Goal: Information Seeking & Learning: Check status

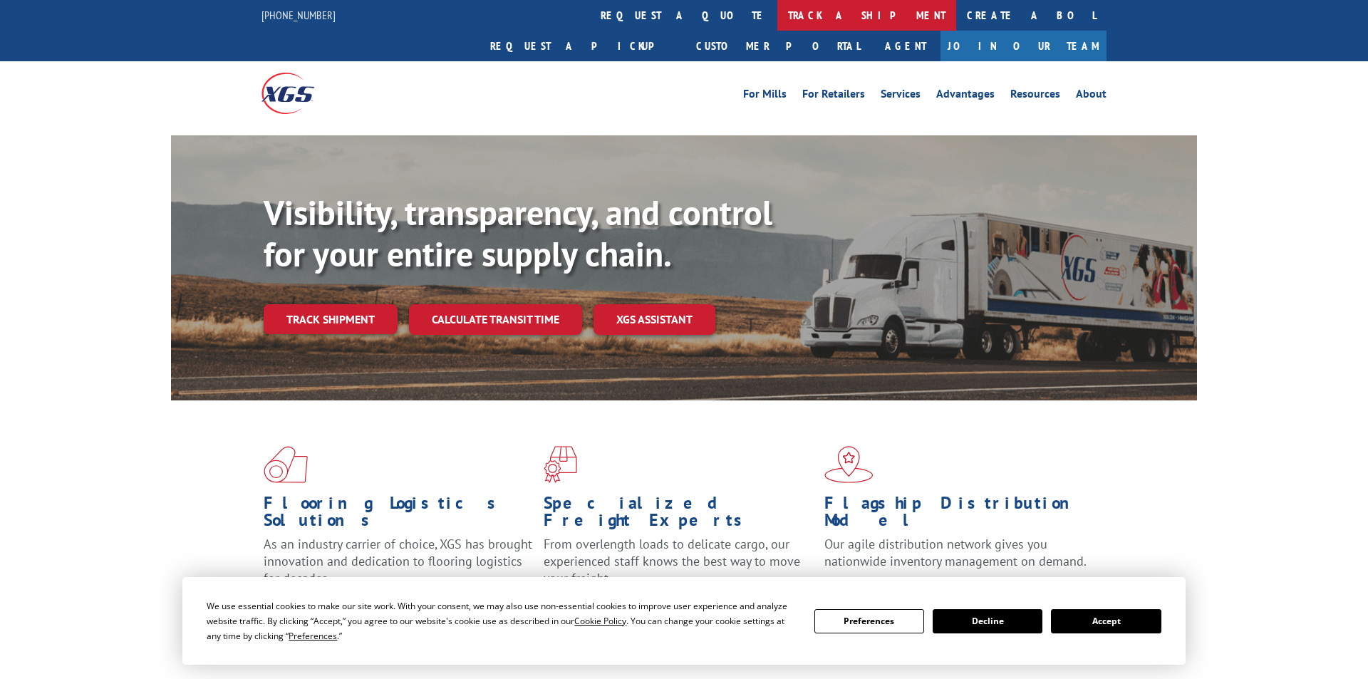
click at [778, 18] on link "track a shipment" at bounding box center [867, 15] width 179 height 31
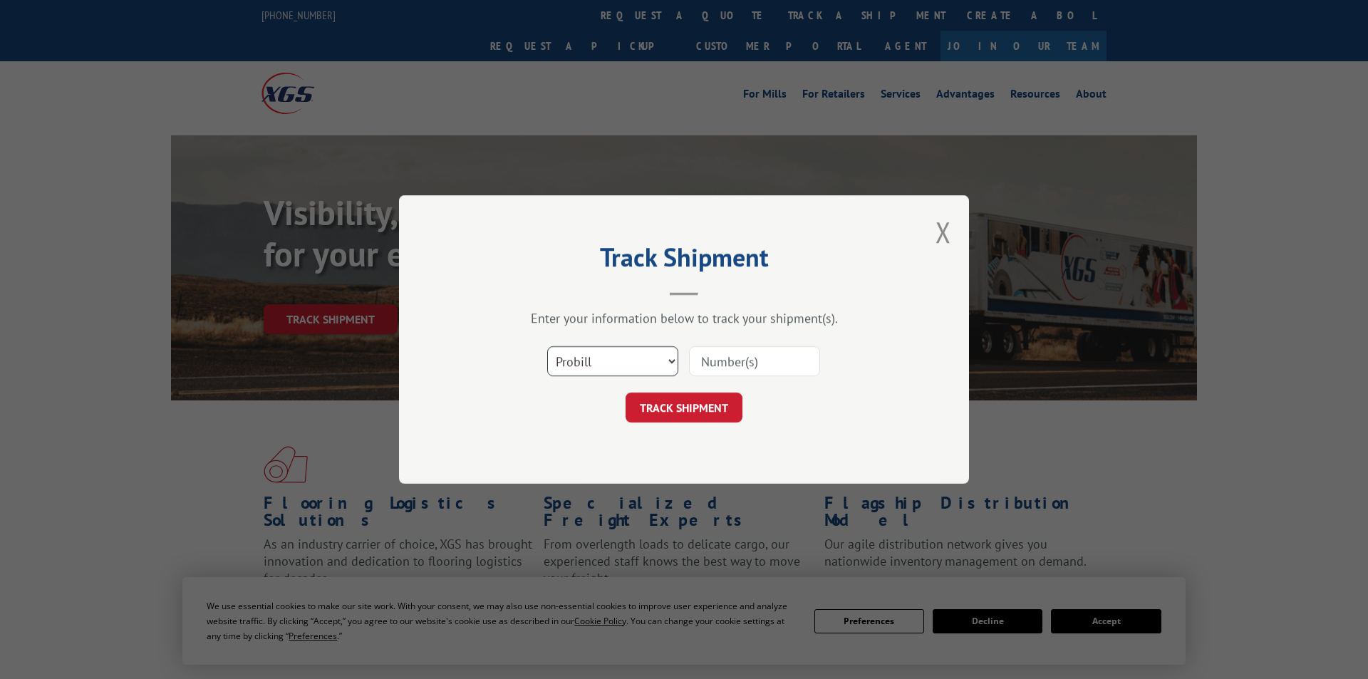
click at [547, 346] on select "Select category... Probill BOL PO" at bounding box center [612, 361] width 131 height 30
select select "po"
click option "PO" at bounding box center [0, 0] width 0 height 0
click at [726, 361] on input at bounding box center [754, 361] width 131 height 30
type input "17949559"
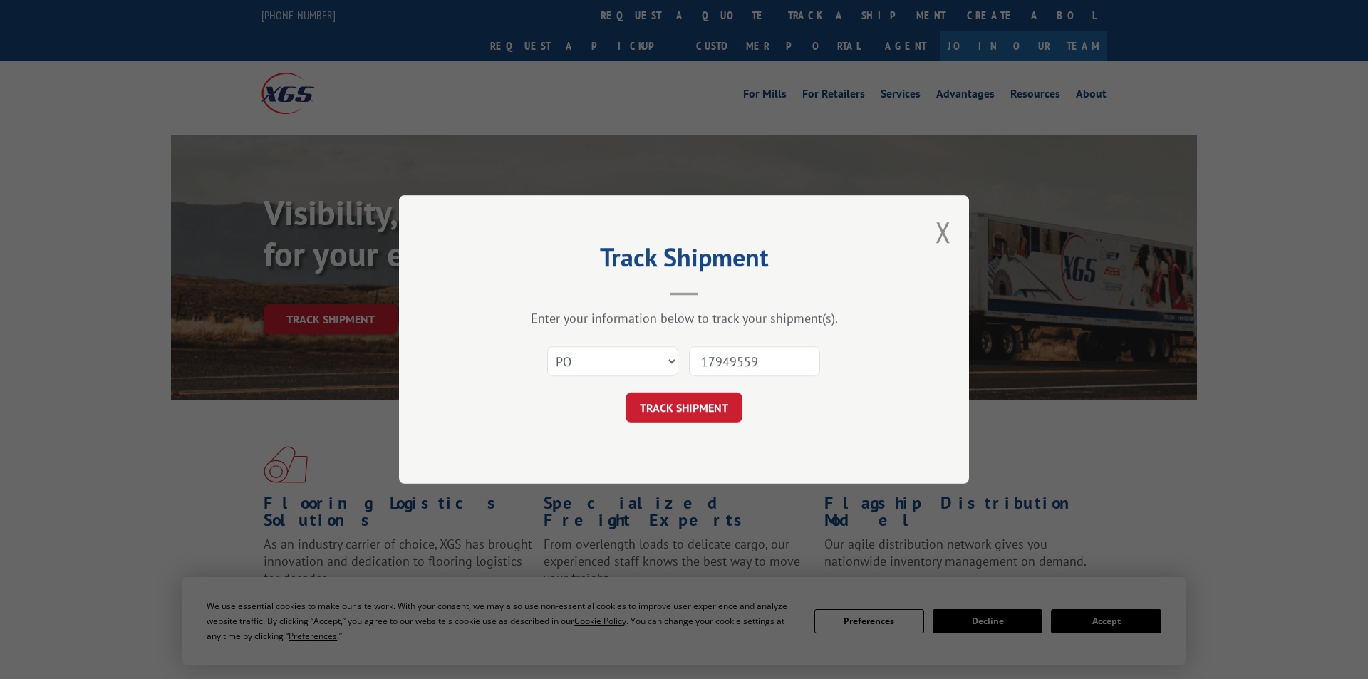
click button "TRACK SHIPMENT" at bounding box center [684, 408] width 117 height 30
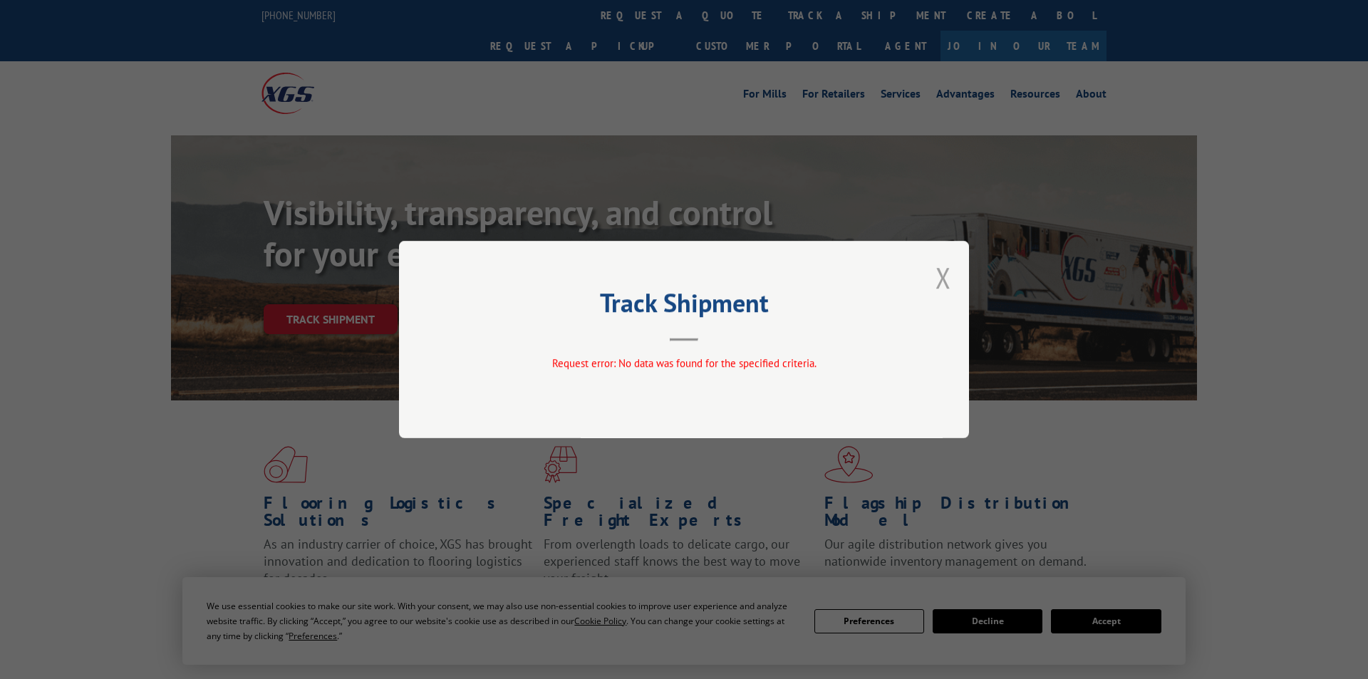
click at [941, 282] on button "Close modal" at bounding box center [944, 278] width 16 height 38
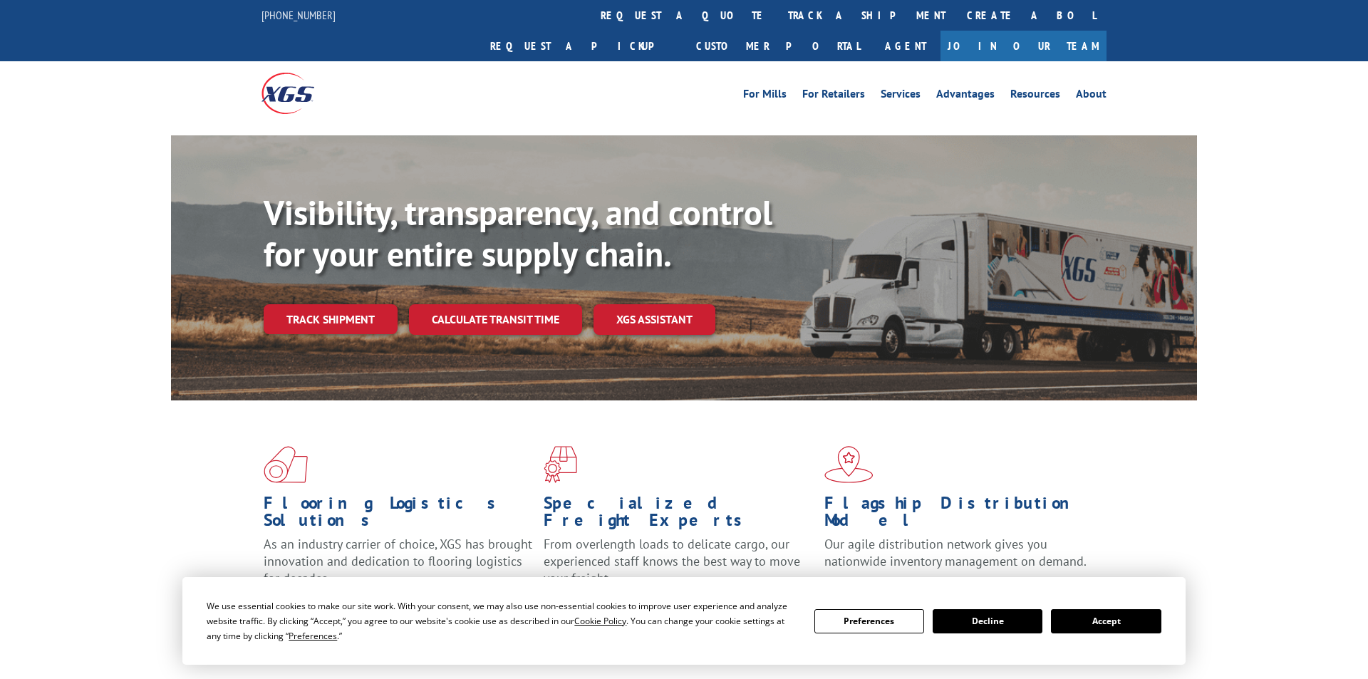
click at [1091, 627] on button "Accept" at bounding box center [1106, 621] width 110 height 24
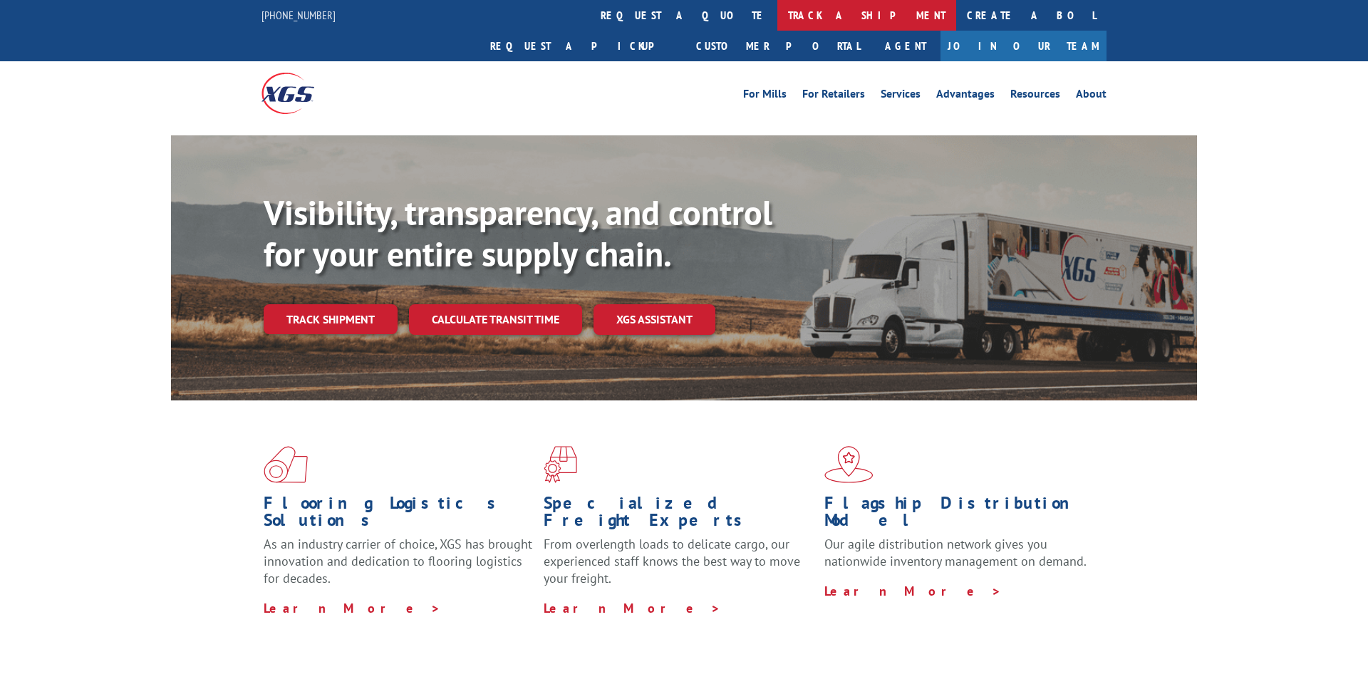
click at [778, 24] on link "track a shipment" at bounding box center [867, 15] width 179 height 31
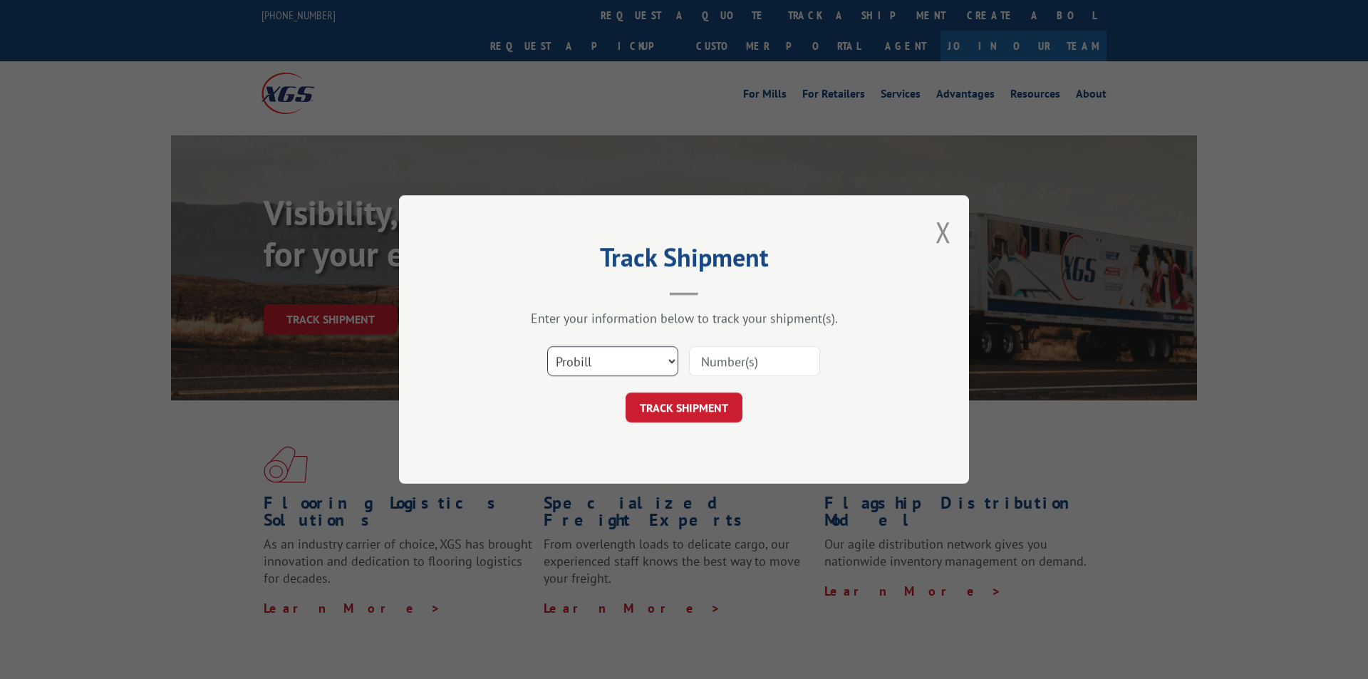
click at [547, 346] on select "Select category... Probill BOL PO" at bounding box center [612, 361] width 131 height 30
click at [742, 363] on div "Select category... Probill BOL PO" at bounding box center [684, 361] width 428 height 47
click at [733, 364] on input at bounding box center [754, 361] width 131 height 30
type input "17049559"
click button "TRACK SHIPMENT" at bounding box center [684, 408] width 117 height 30
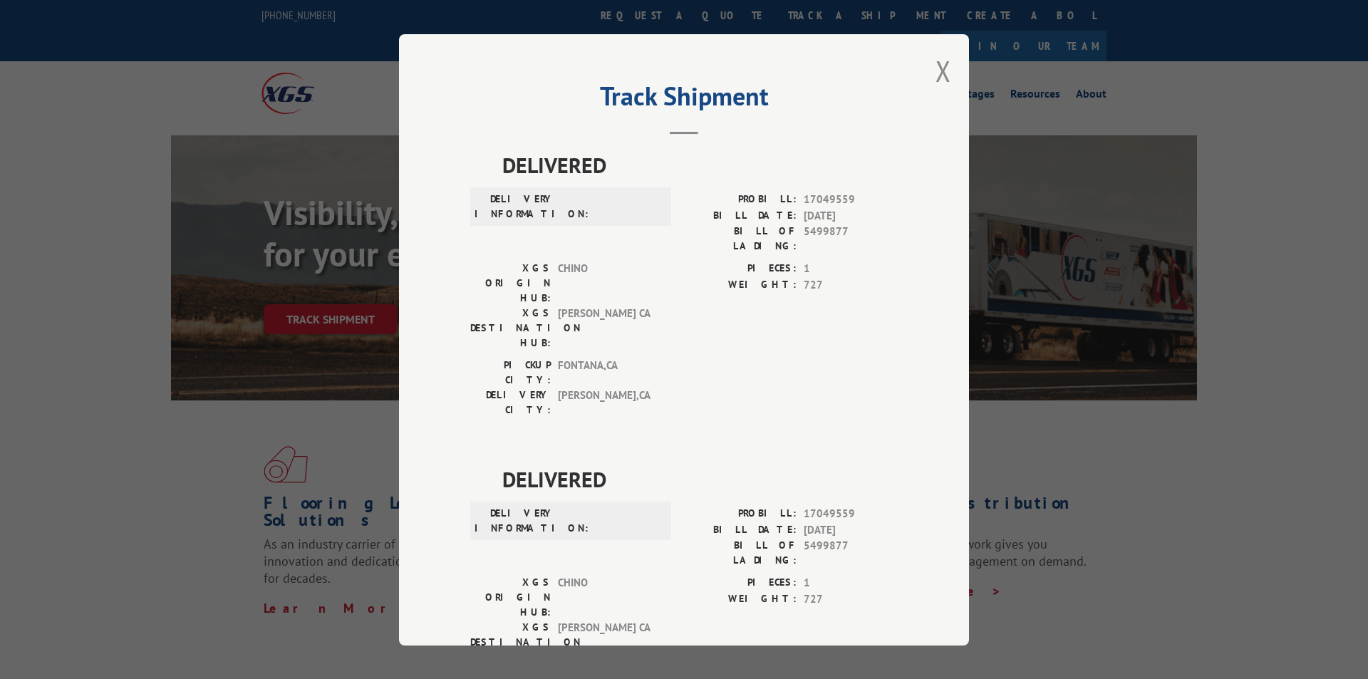
drag, startPoint x: 815, startPoint y: 384, endPoint x: 832, endPoint y: 371, distance: 22.0
click at [821, 463] on span "DELIVERED" at bounding box center [700, 479] width 396 height 32
click at [835, 371] on div "DELIVERED DELIVERY INFORMATION: PROBILL: 17049559 BILL DATE: 09/29/2025 BILL OF…" at bounding box center [684, 463] width 428 height 629
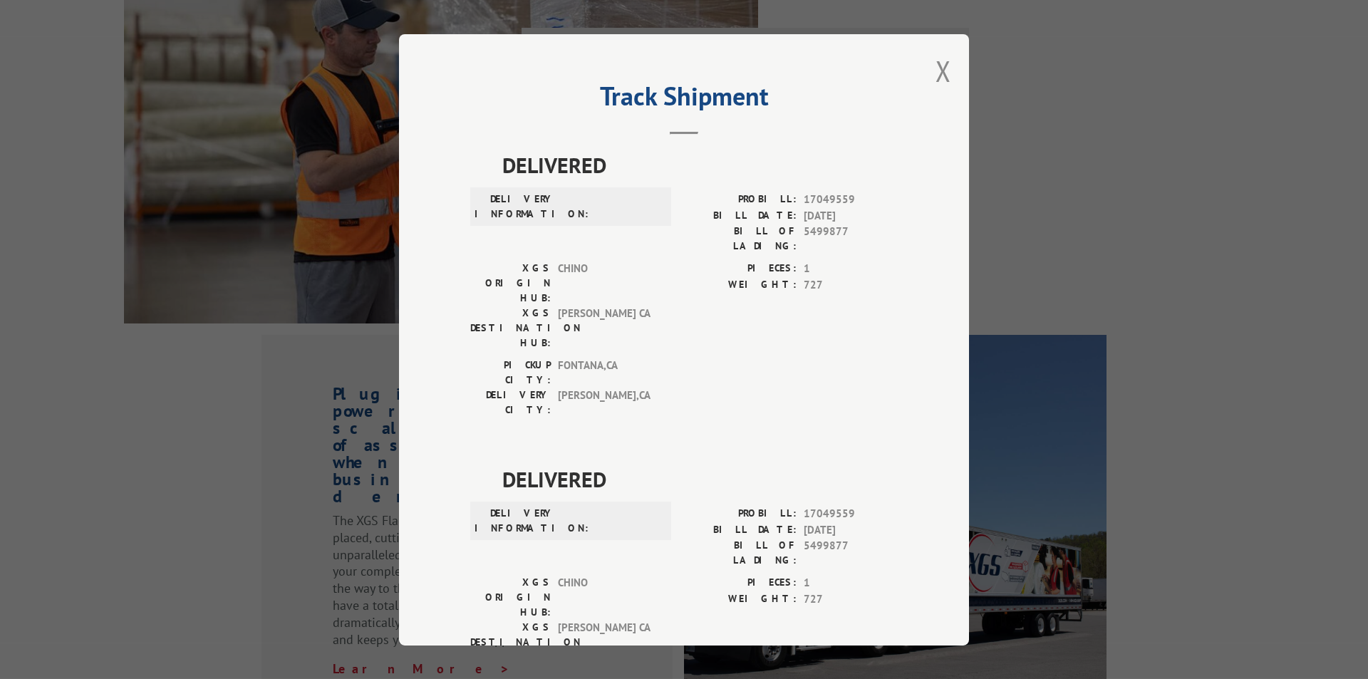
click at [40, 358] on div "Track Shipment DELIVERED DELIVERY INFORMATION: PROBILL: 17049559 BILL DATE: 09/…" at bounding box center [684, 339] width 1368 height 679
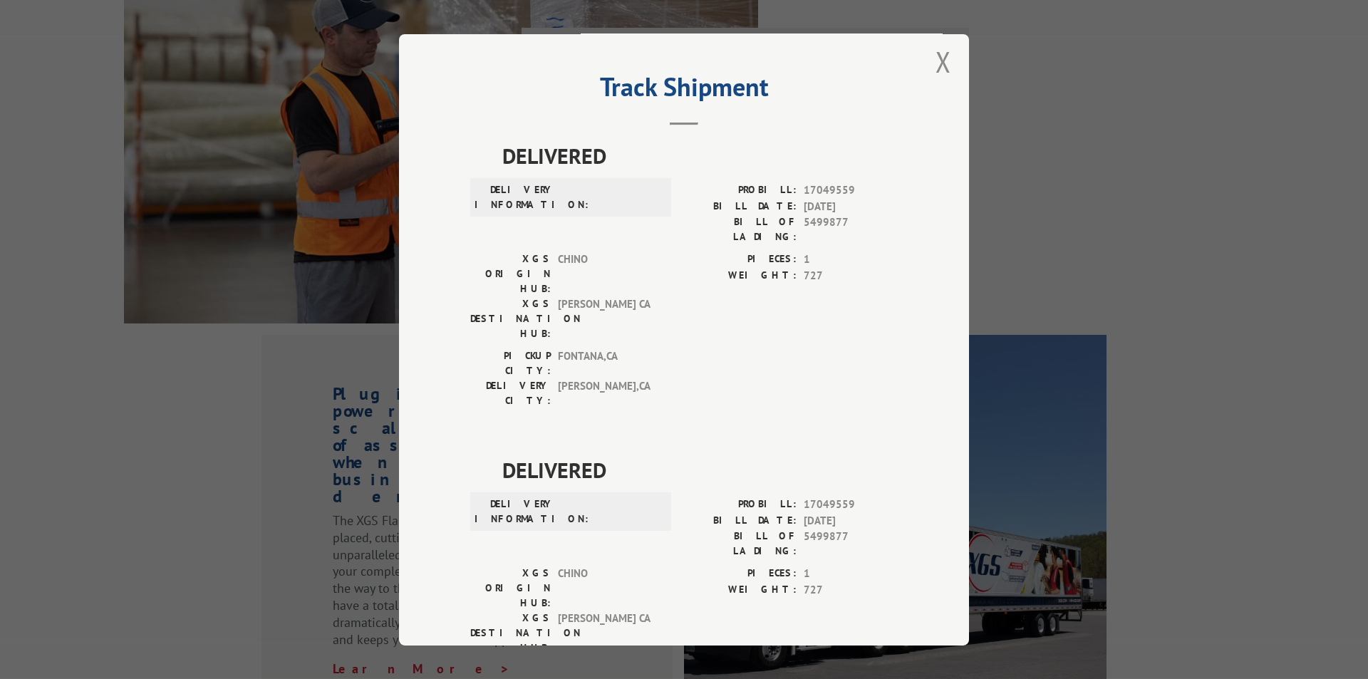
scroll to position [0, 0]
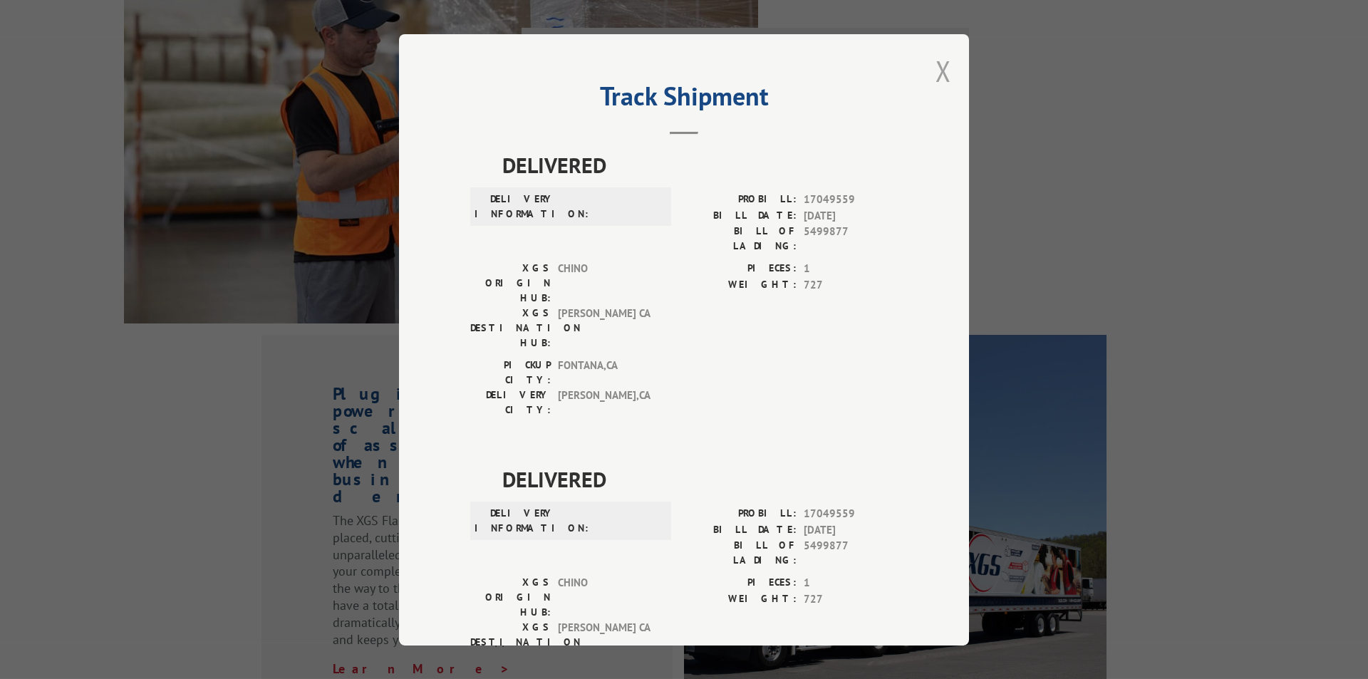
click at [941, 65] on button "Close modal" at bounding box center [944, 71] width 16 height 38
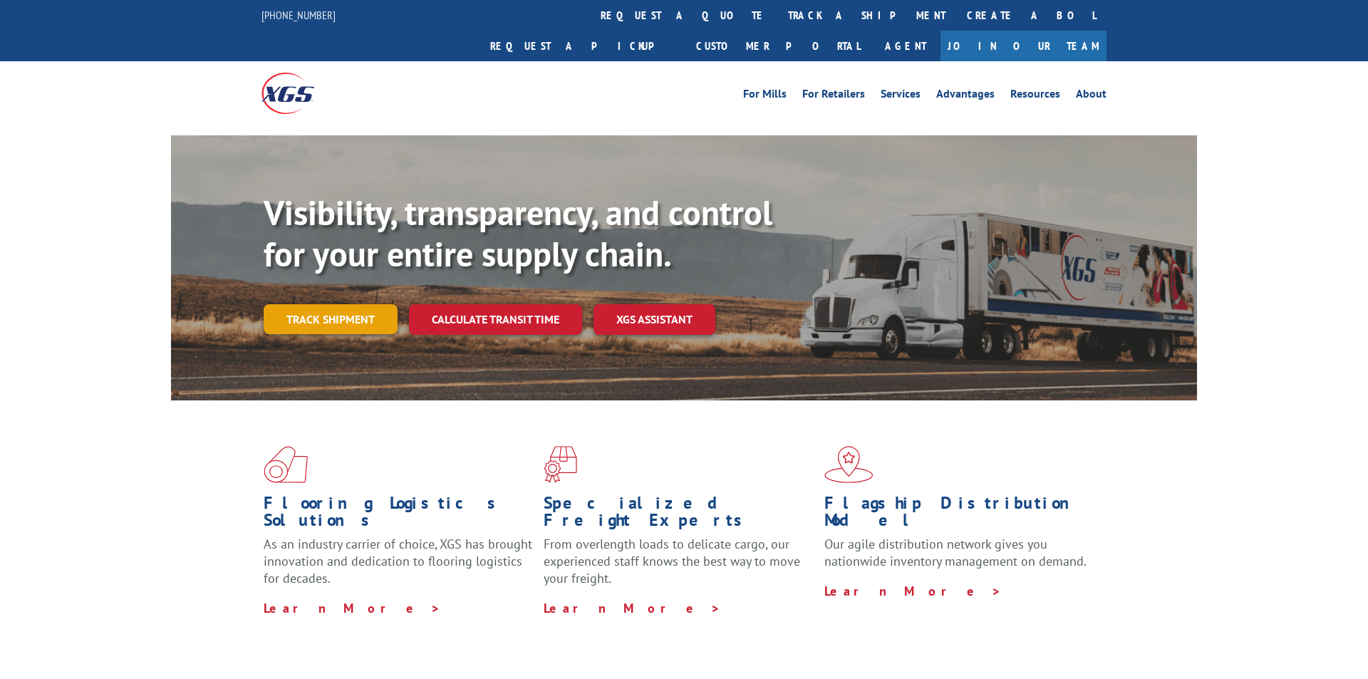
click at [309, 304] on link "Track shipment" at bounding box center [331, 319] width 134 height 30
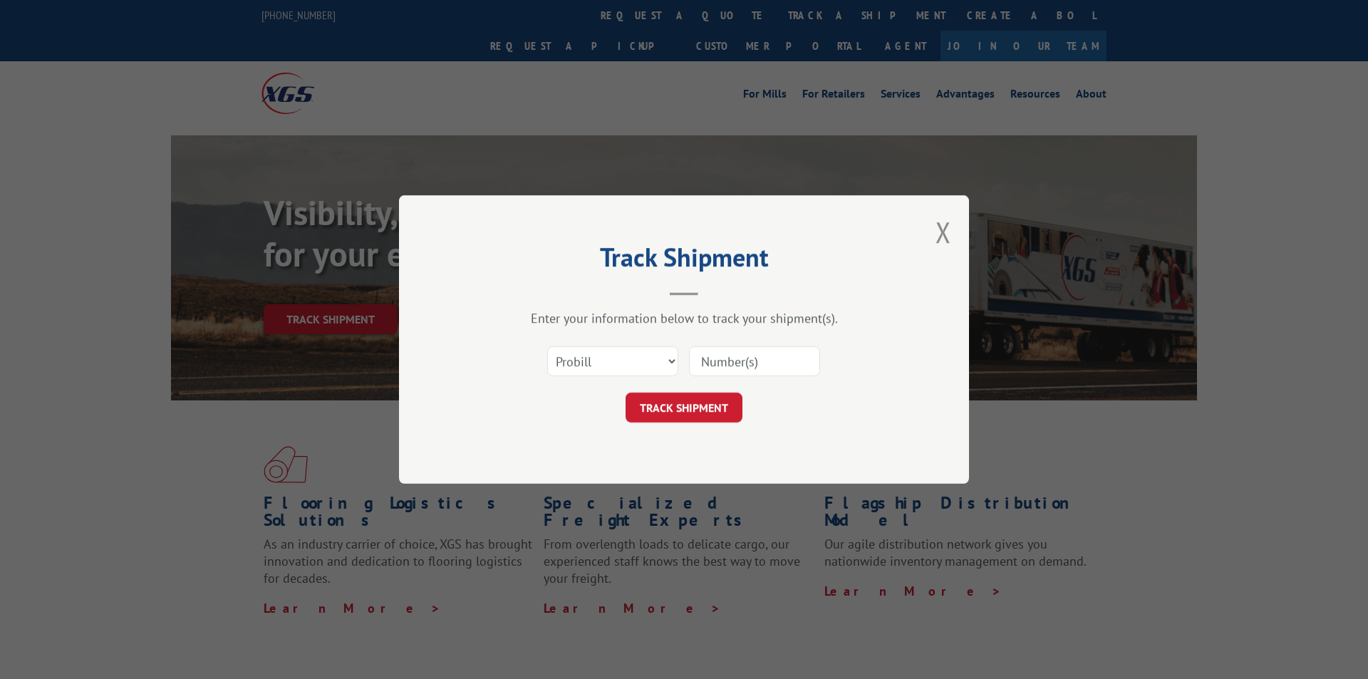
click at [935, 232] on div "Track Shipment Enter your information below to track your shipment(s). Select c…" at bounding box center [684, 339] width 570 height 289
click at [946, 234] on button "Close modal" at bounding box center [944, 232] width 16 height 38
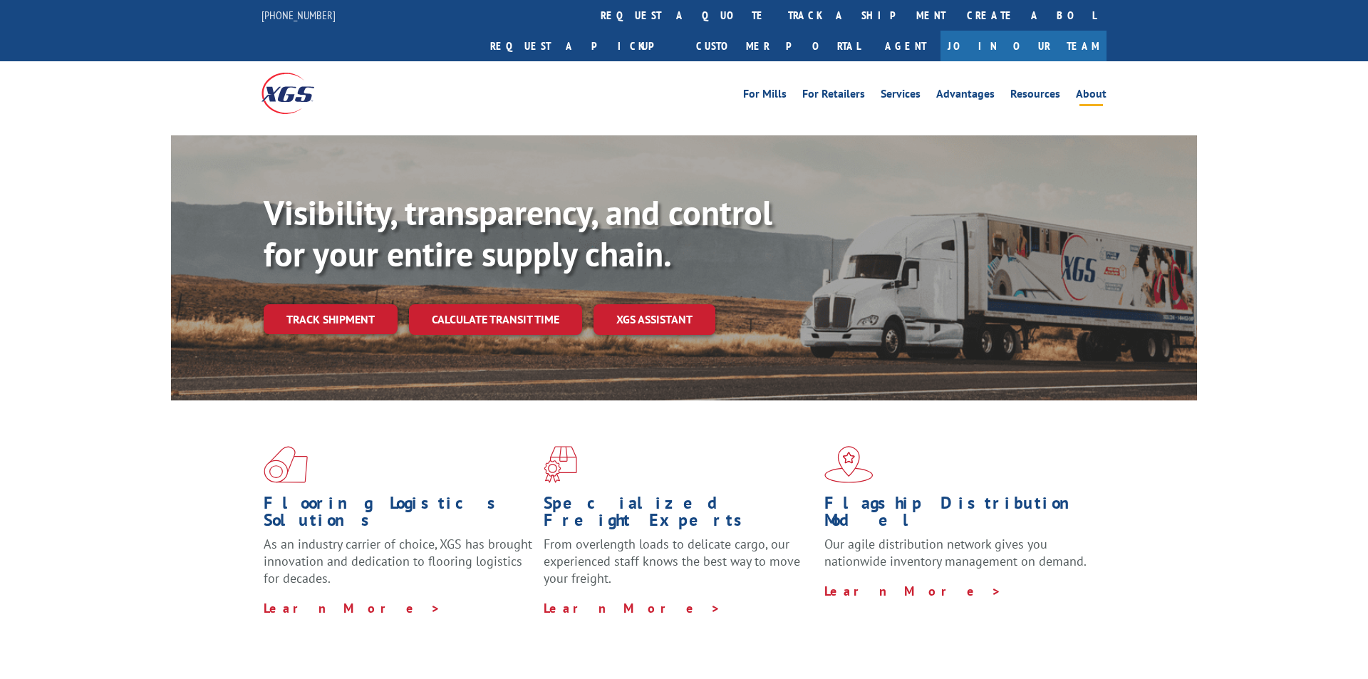
click at [1094, 88] on link "About" at bounding box center [1091, 96] width 31 height 16
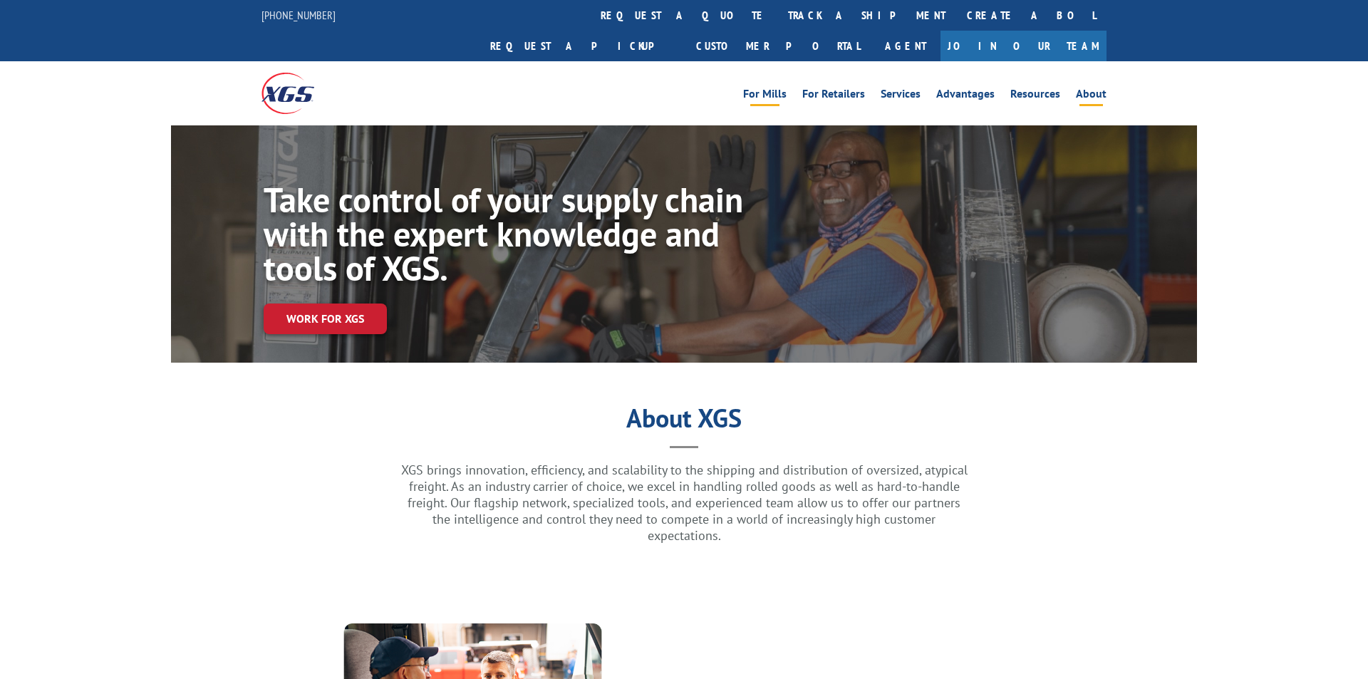
click at [769, 88] on link "For Mills" at bounding box center [764, 96] width 43 height 16
